Goal: Check status: Check status

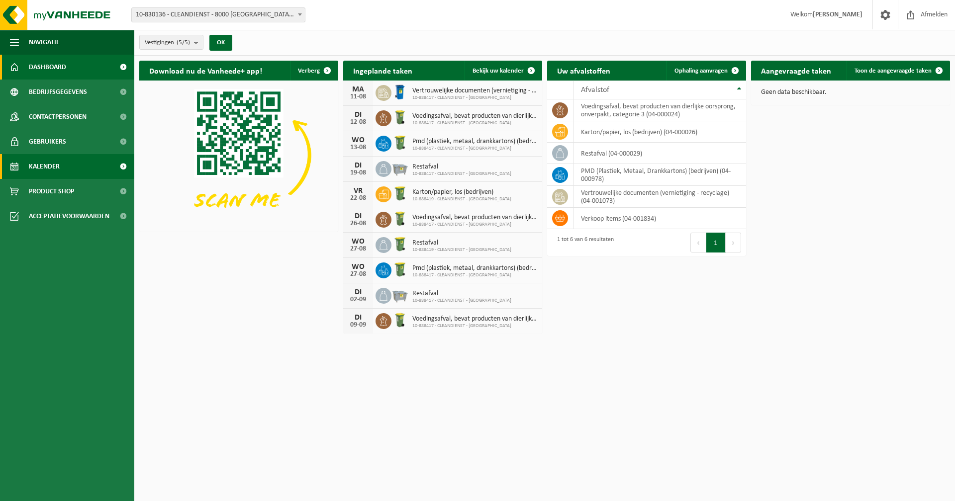
click at [51, 160] on span "Kalender" at bounding box center [44, 166] width 31 height 25
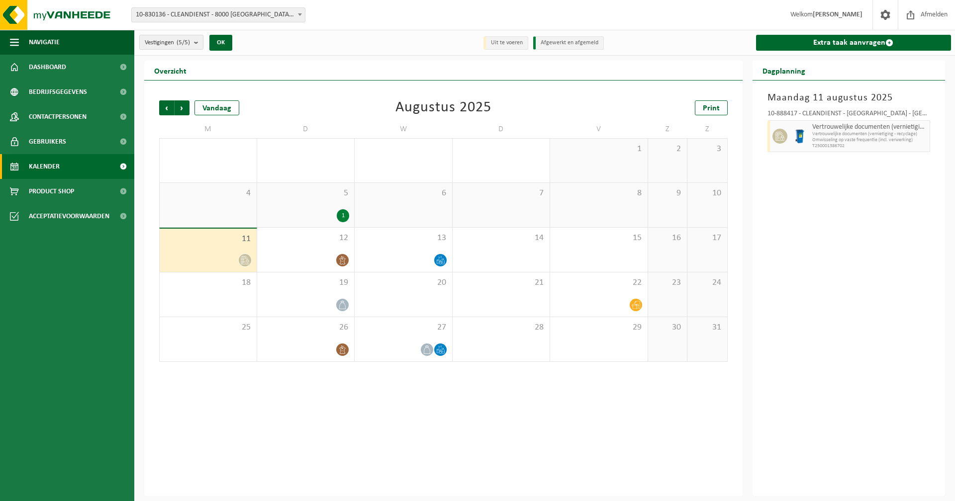
click at [344, 216] on div "1" at bounding box center [343, 215] width 12 height 13
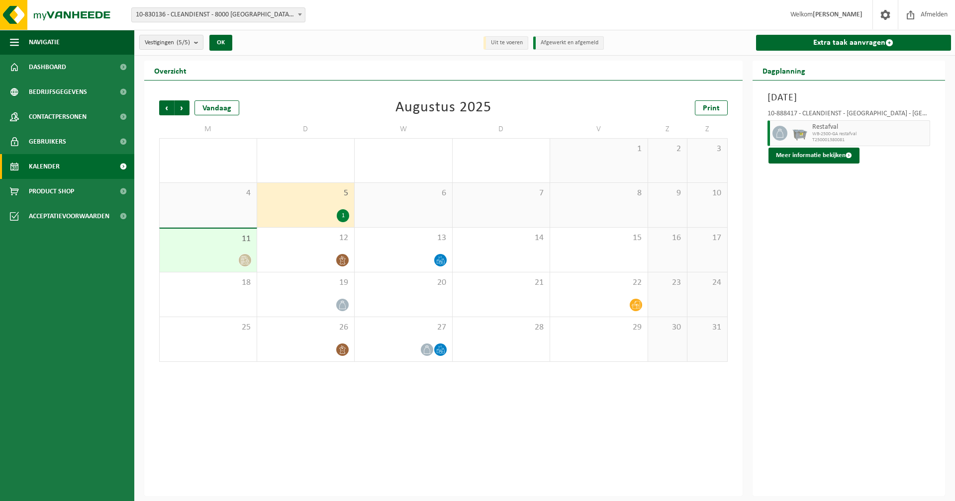
click at [242, 258] on icon at bounding box center [242, 259] width 3 height 3
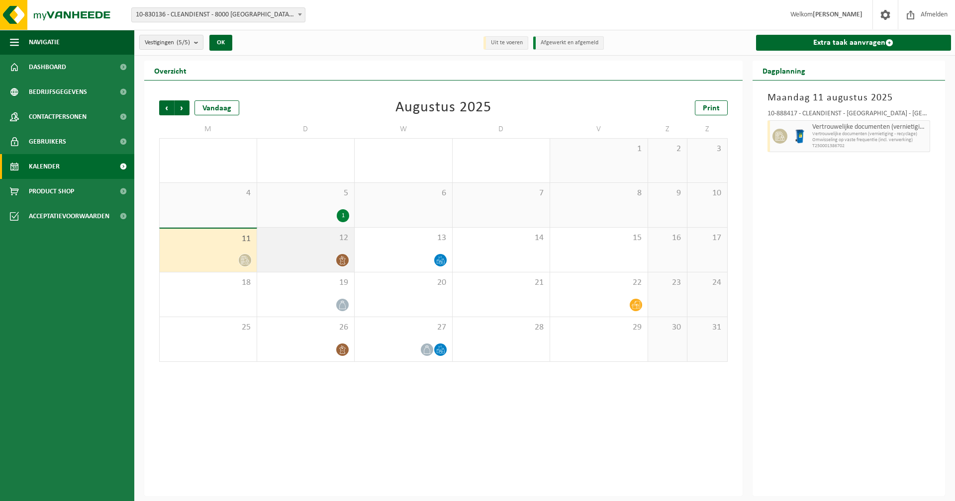
click at [310, 256] on div at bounding box center [306, 260] width 88 height 13
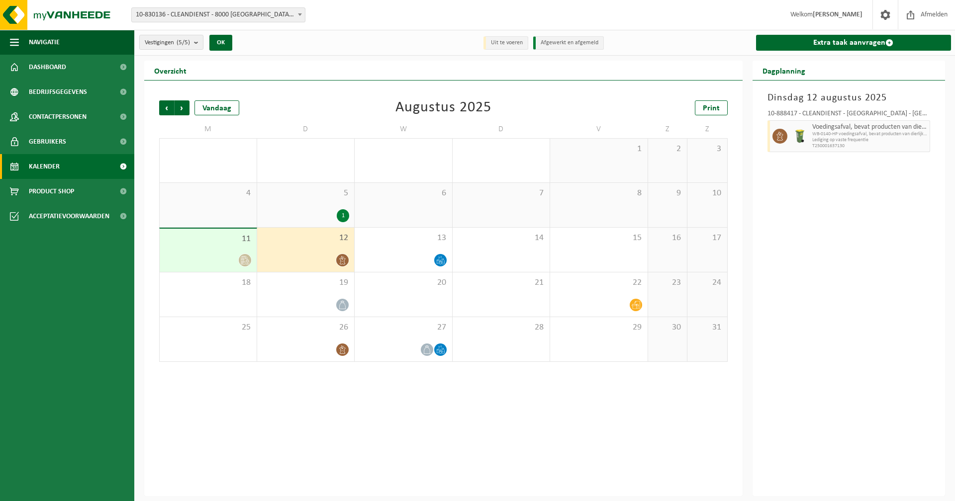
click at [308, 223] on div "5 1" at bounding box center [305, 205] width 97 height 44
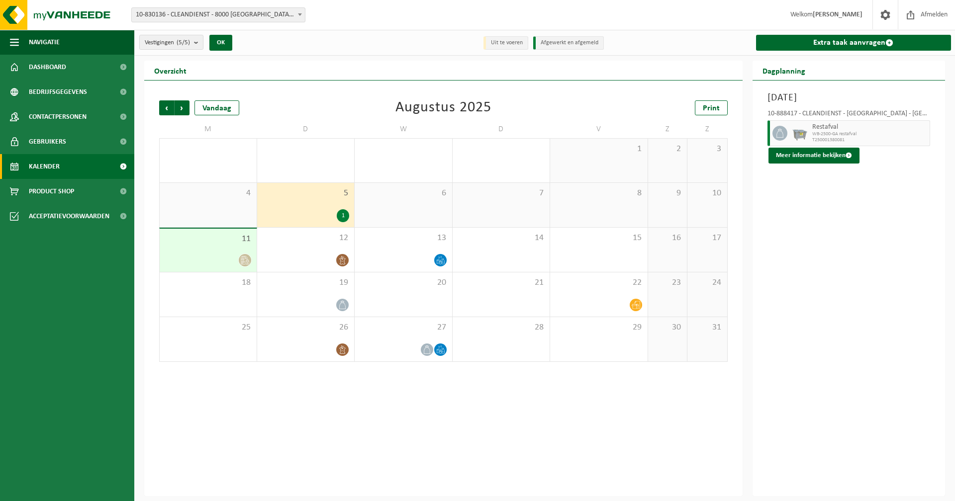
drag, startPoint x: 308, startPoint y: 223, endPoint x: 132, endPoint y: 300, distance: 191.9
click at [132, 300] on ul "Navigatie Afmelden Dashboard Bedrijfsgegevens Contactpersonen Gebruikers Kalend…" at bounding box center [67, 265] width 134 height 471
click at [343, 274] on div "19" at bounding box center [305, 294] width 97 height 44
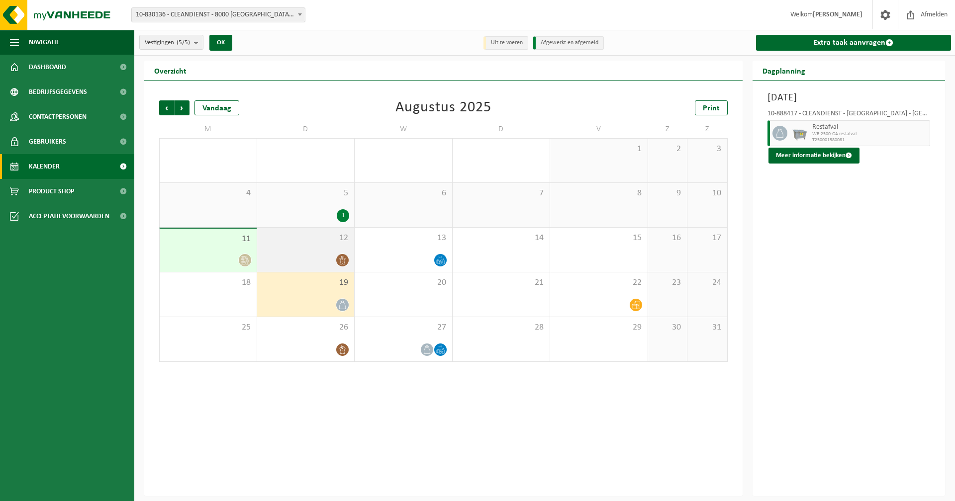
click at [345, 254] on div at bounding box center [342, 260] width 13 height 13
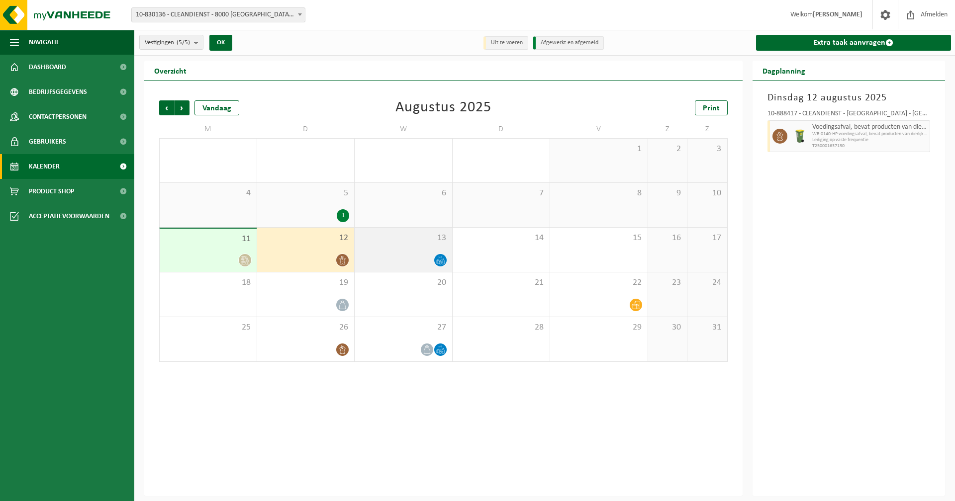
click at [410, 254] on div "13" at bounding box center [402, 250] width 97 height 44
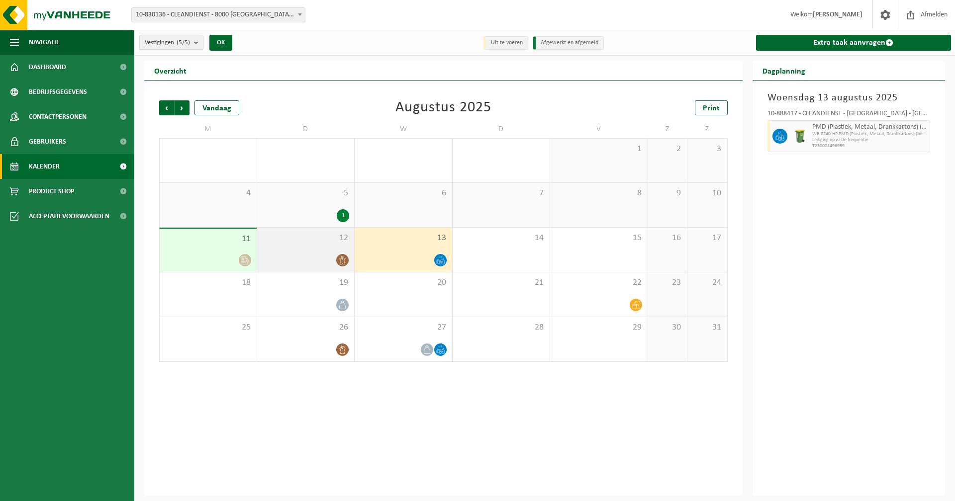
click at [316, 262] on div at bounding box center [306, 260] width 88 height 13
